Goal: Task Accomplishment & Management: Use online tool/utility

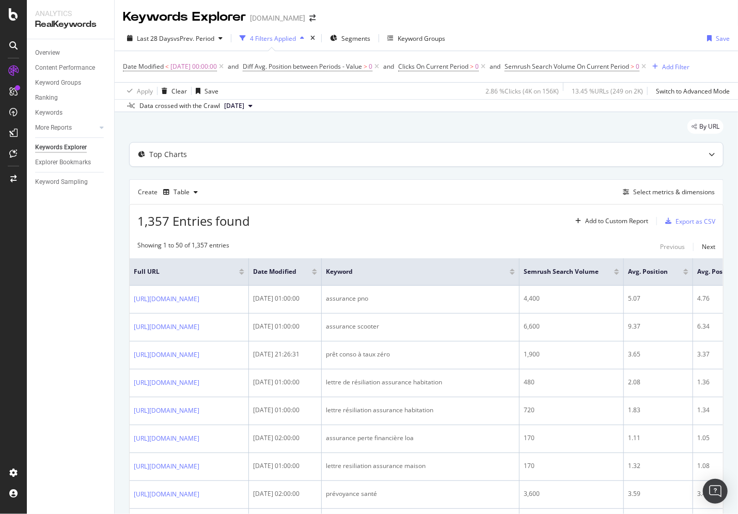
click at [710, 156] on icon at bounding box center [711, 154] width 6 height 6
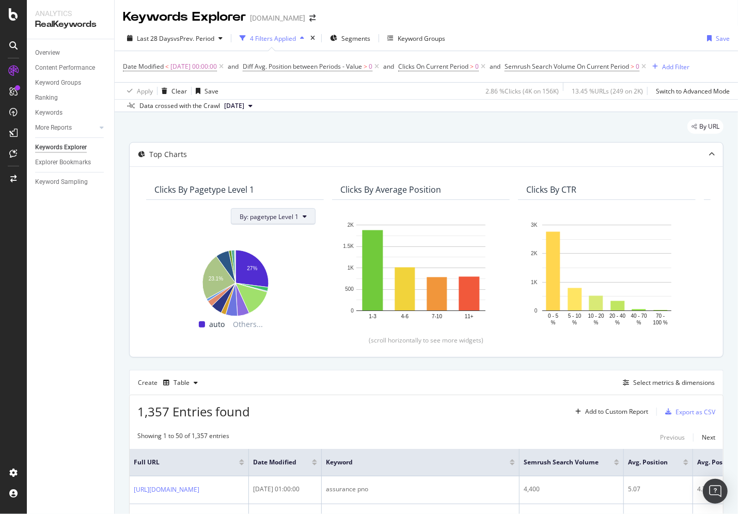
click at [303, 216] on button "By: pagetype Level 1" at bounding box center [273, 216] width 85 height 17
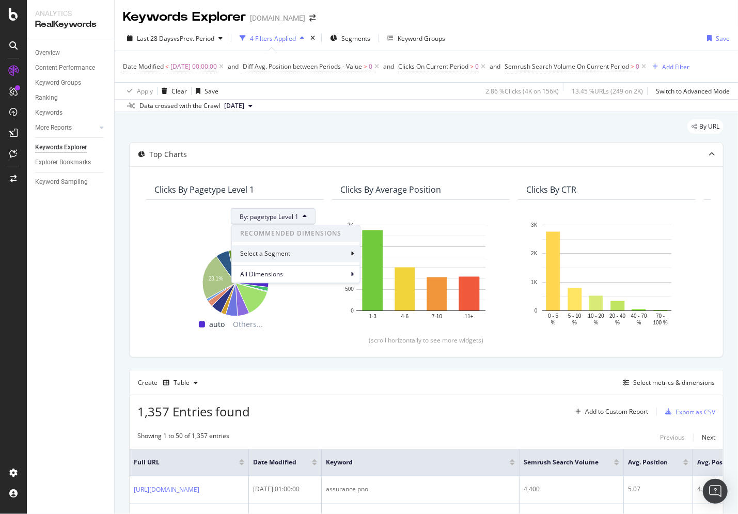
click at [351, 253] on icon at bounding box center [352, 253] width 3 height 6
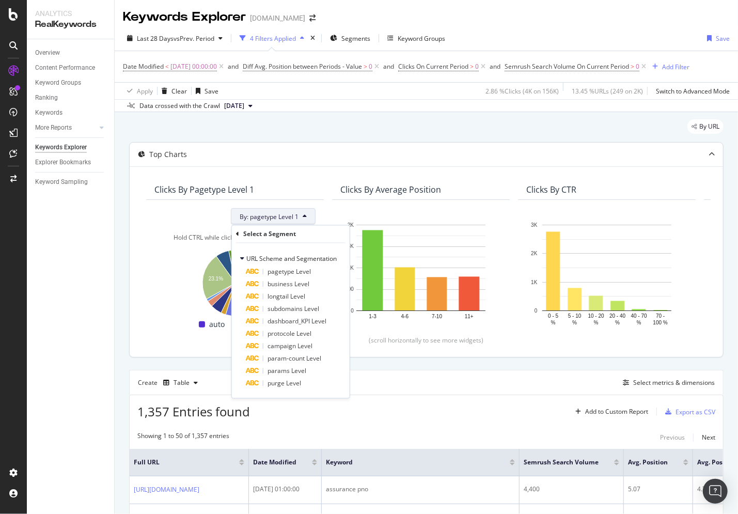
click at [195, 236] on div "Hold CTRL while clicking to filter the report." at bounding box center [234, 237] width 161 height 9
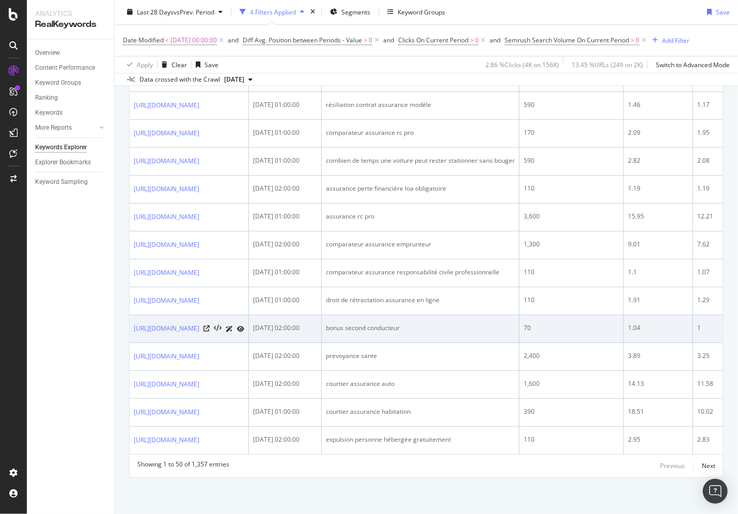
scroll to position [1585, 0]
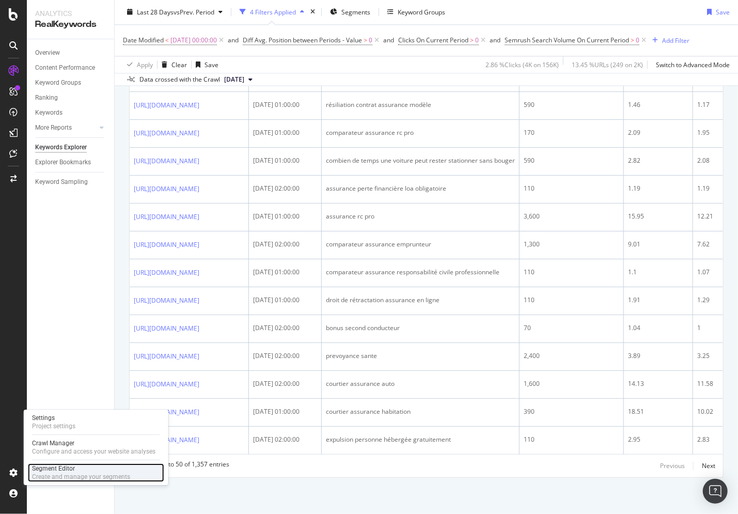
click at [52, 471] on div "Segment Editor" at bounding box center [81, 468] width 98 height 8
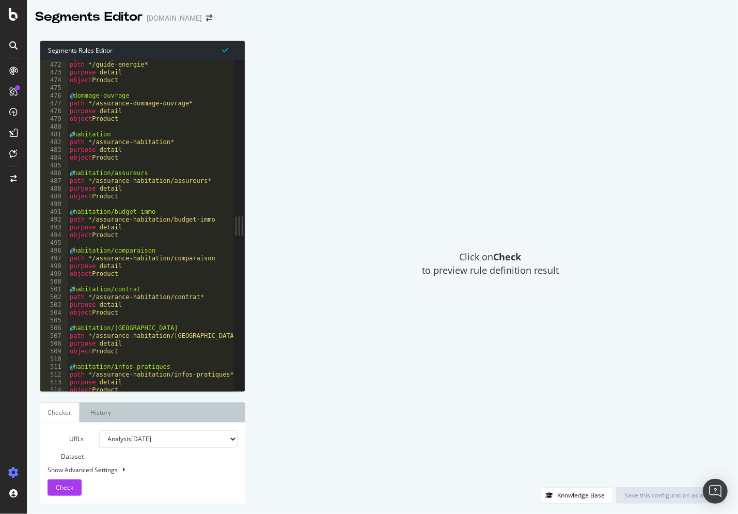
scroll to position [3747, 0]
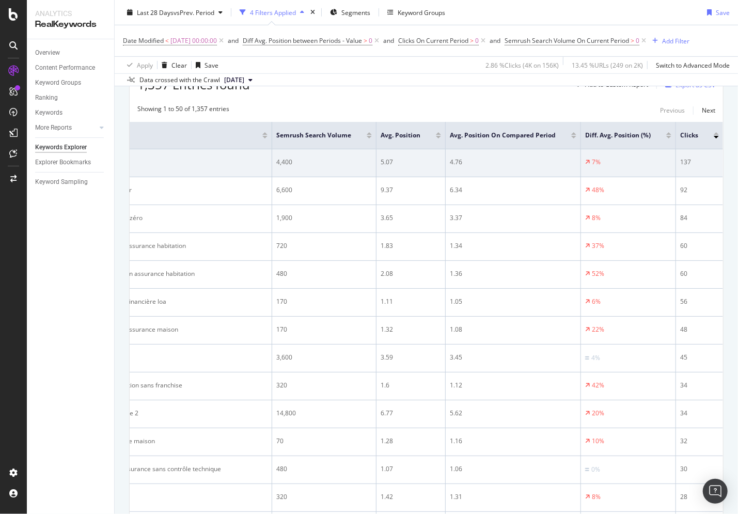
scroll to position [36, 0]
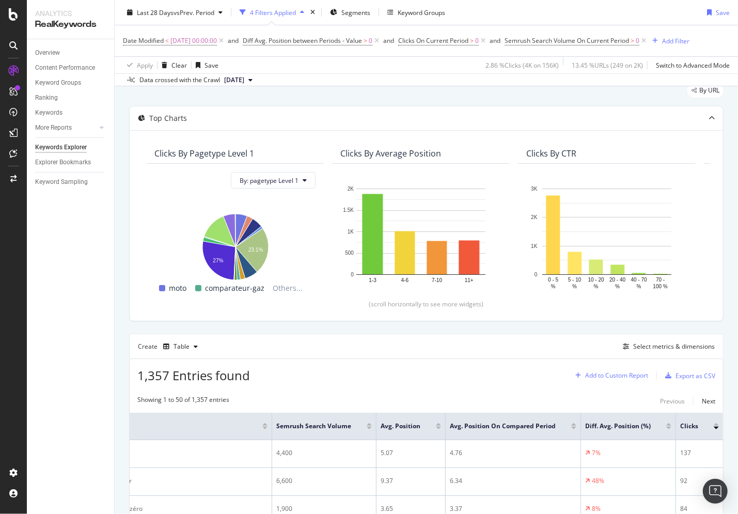
click at [618, 376] on div "Add to Custom Report" at bounding box center [616, 375] width 63 height 6
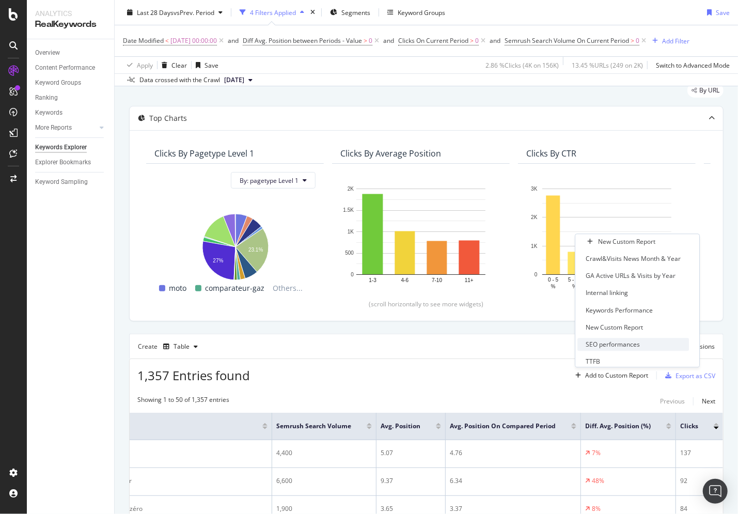
scroll to position [0, 0]
click at [473, 403] on div "Showing 1 to 50 of 1,357 entries Previous Next" at bounding box center [426, 401] width 593 height 12
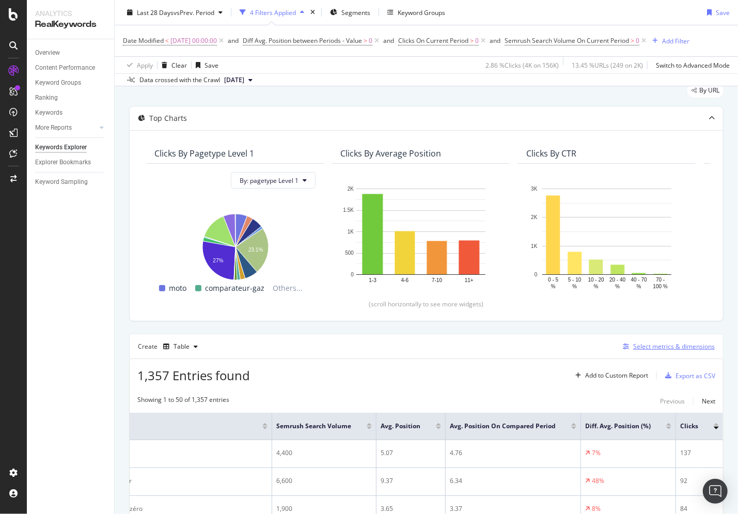
click at [698, 342] on div "Select metrics & dimensions" at bounding box center [674, 346] width 82 height 9
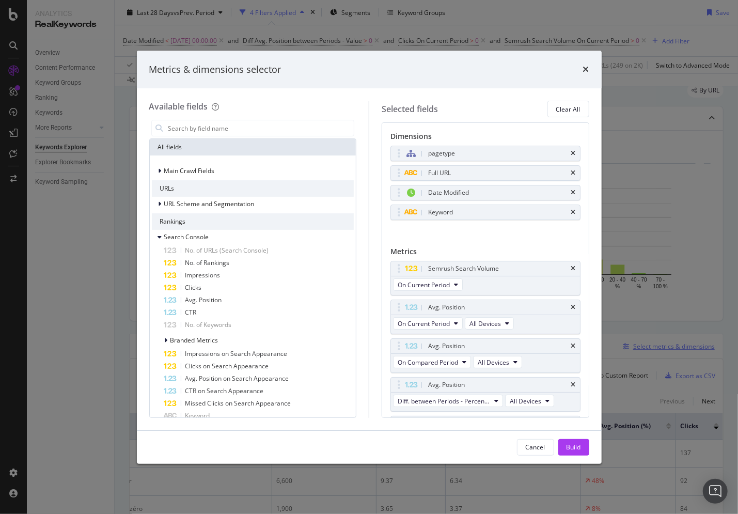
scroll to position [36, 0]
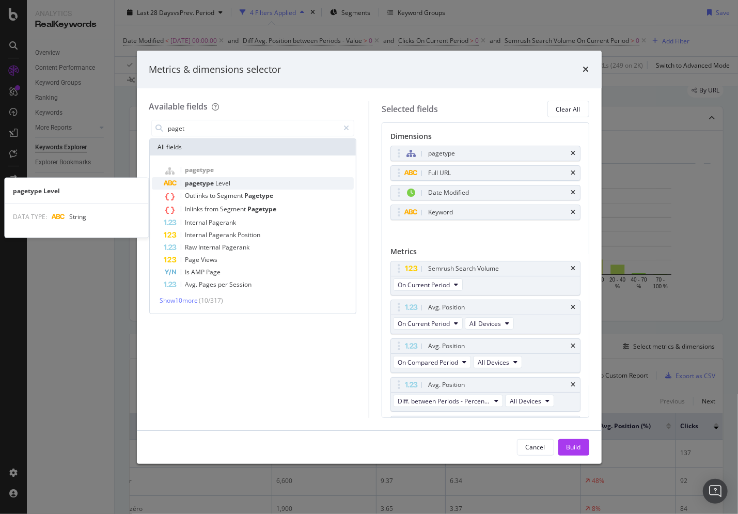
type input "paget"
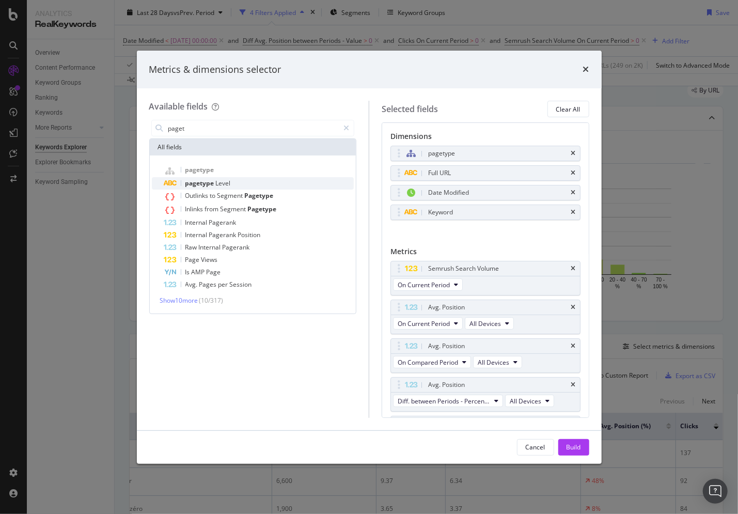
click at [197, 183] on span "pagetype" at bounding box center [200, 183] width 30 height 9
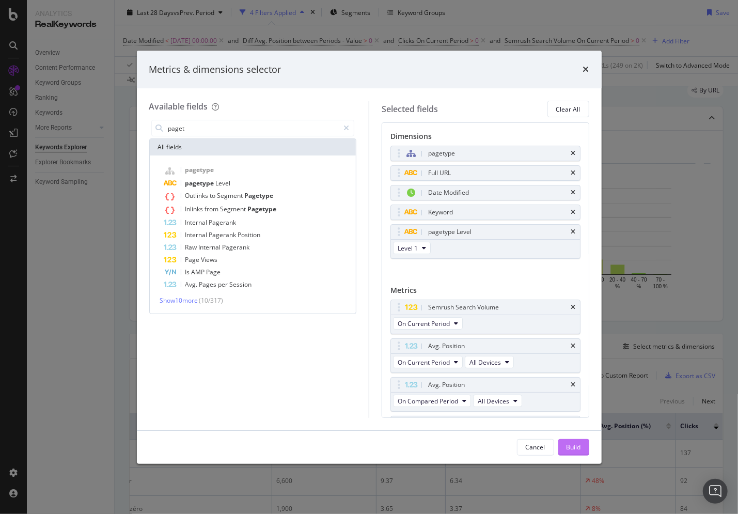
click at [572, 446] on div "Build" at bounding box center [573, 446] width 14 height 9
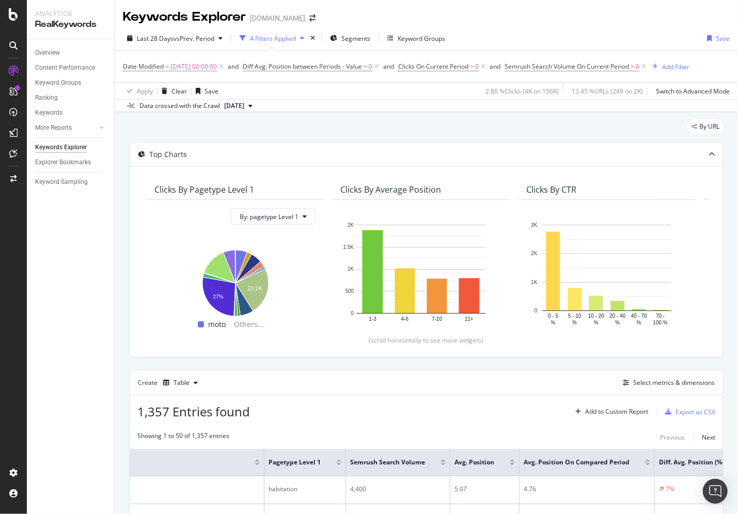
scroll to position [242, 0]
